Goal: Task Accomplishment & Management: Use online tool/utility

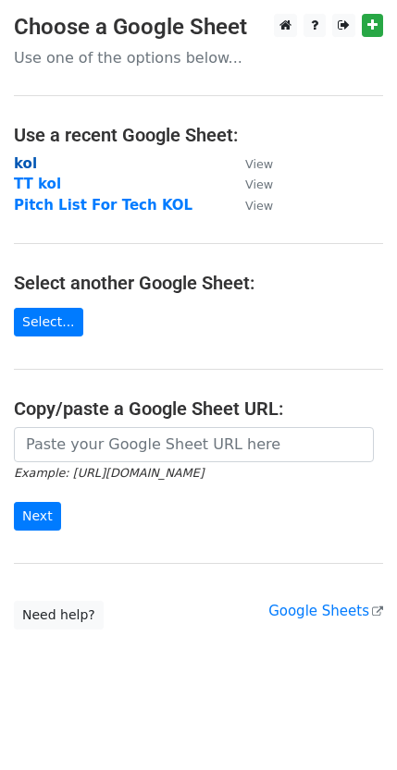
click at [28, 157] on strong "kol" at bounding box center [25, 163] width 23 height 17
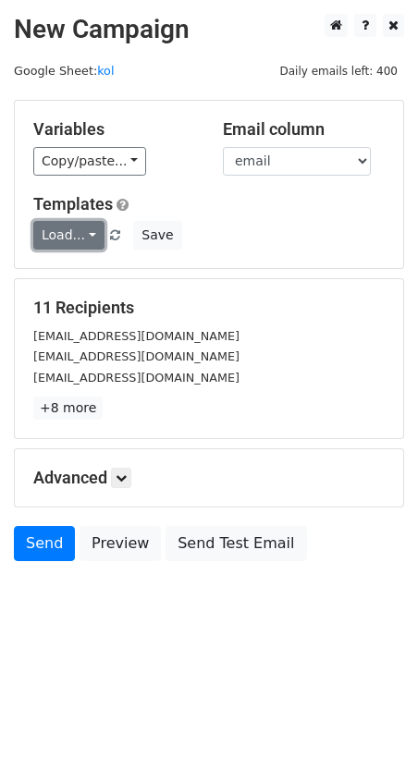
click at [72, 238] on link "Load..." at bounding box center [68, 235] width 71 height 29
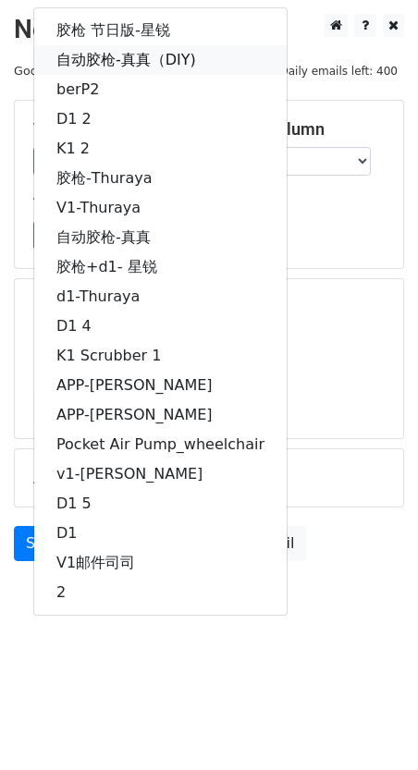
click at [216, 63] on link "自动胶枪-真真（DIY)" at bounding box center [160, 60] width 252 height 30
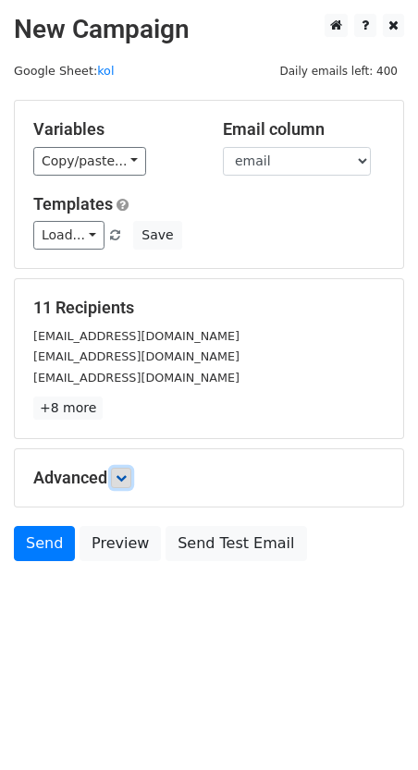
click at [127, 479] on icon at bounding box center [121, 478] width 11 height 11
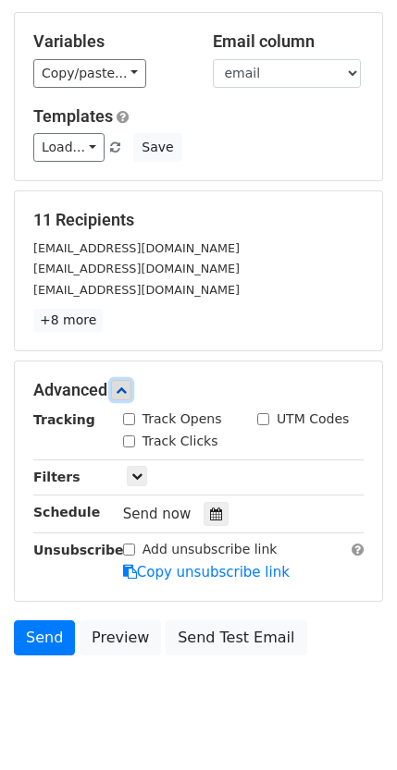
scroll to position [130, 0]
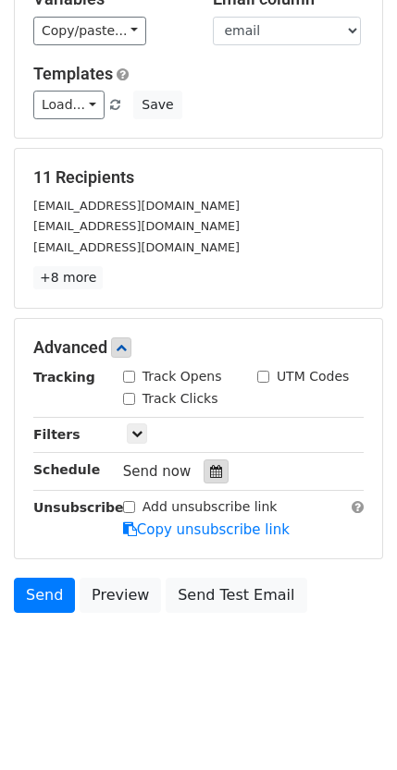
click at [210, 472] on icon at bounding box center [216, 471] width 12 height 13
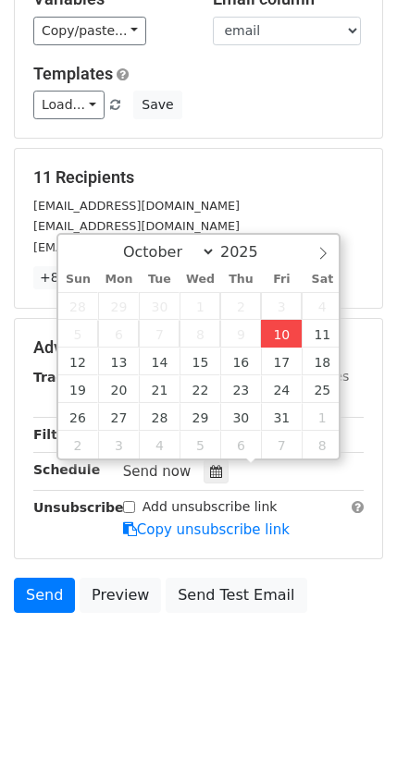
type input "[DATE] 17:34"
type input "05"
type input "34"
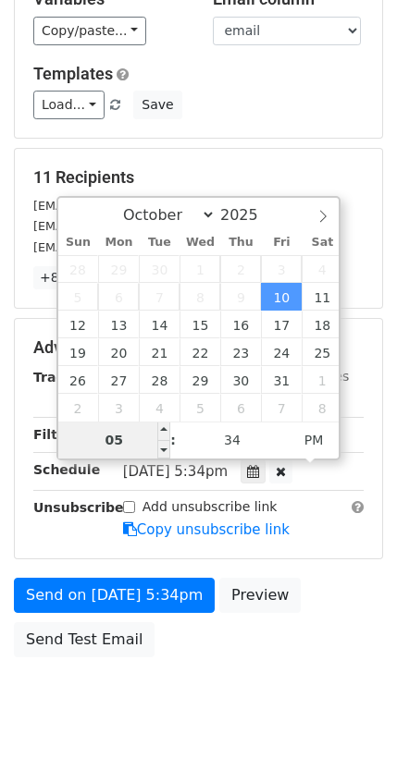
scroll to position [101, 0]
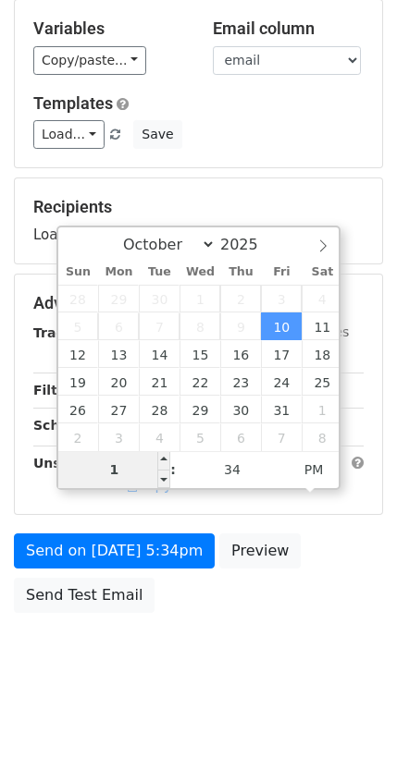
type input "10"
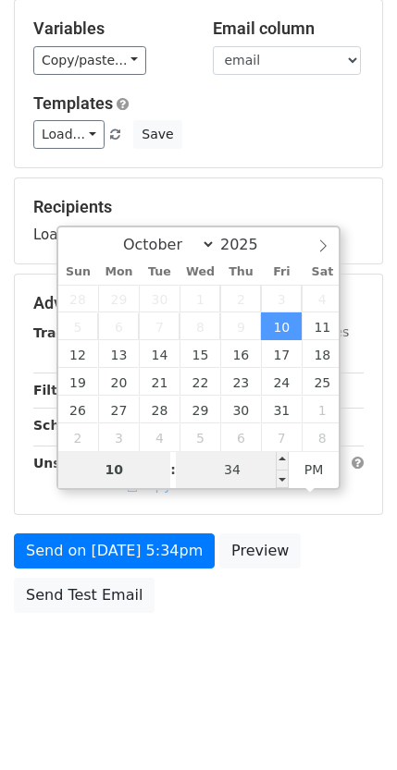
scroll to position [130, 0]
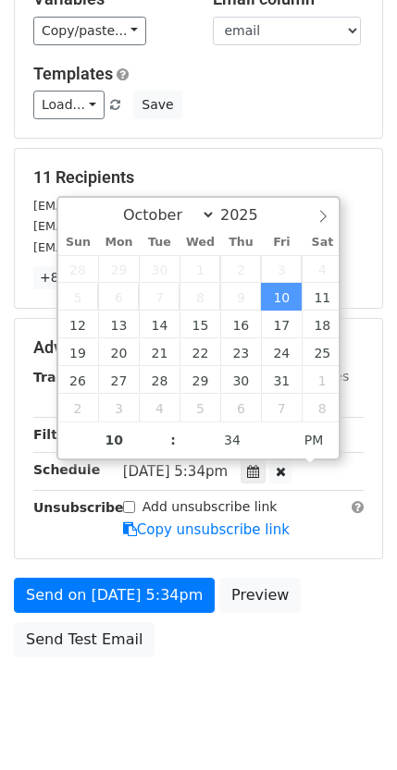
type input "[DATE] 22:34"
click at [313, 545] on div "Advanced Tracking Track Opens UTM Codes Track Clicks Filters Only include sprea…" at bounding box center [198, 439] width 367 height 240
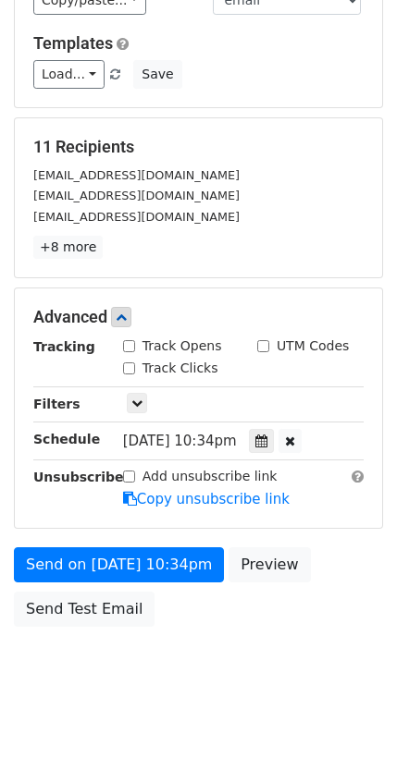
scroll to position [175, 0]
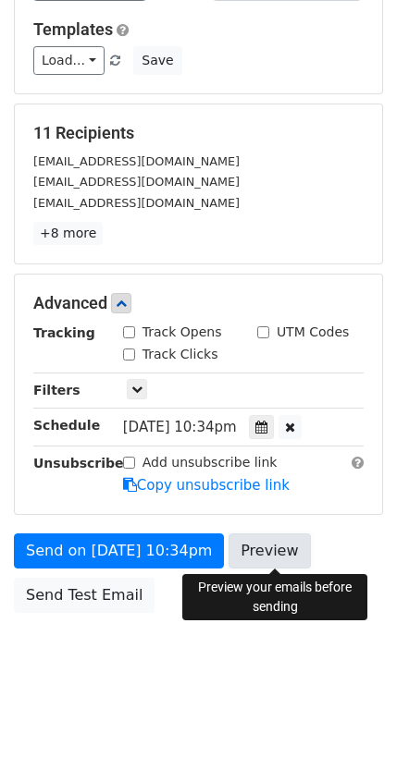
click at [286, 551] on link "Preview" at bounding box center [268, 551] width 81 height 35
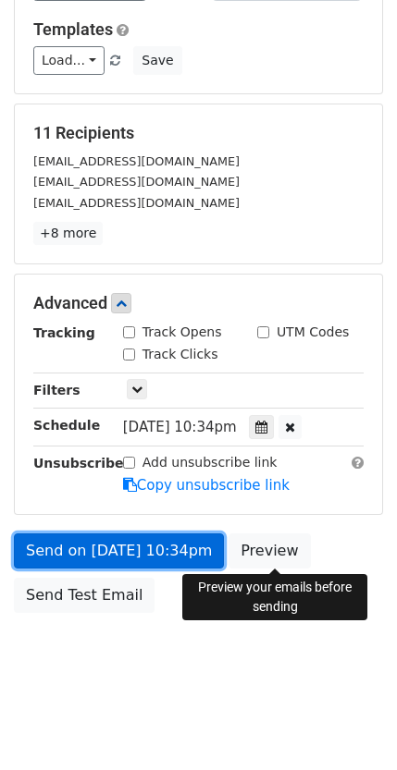
click at [152, 558] on link "Send on [DATE] 10:34pm" at bounding box center [119, 551] width 210 height 35
